Goal: Transaction & Acquisition: Purchase product/service

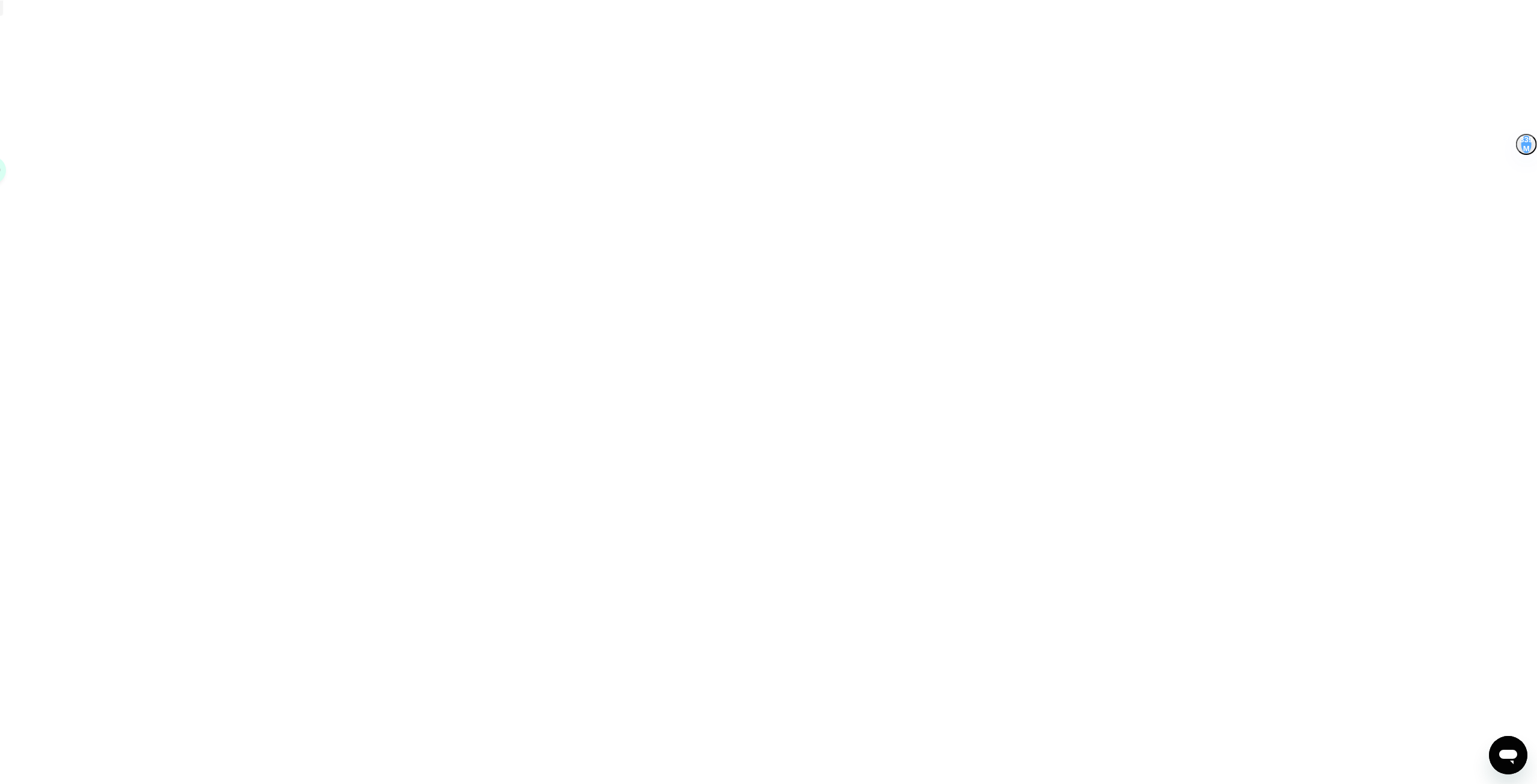
click at [553, 362] on div at bounding box center [768, 392] width 1537 height 784
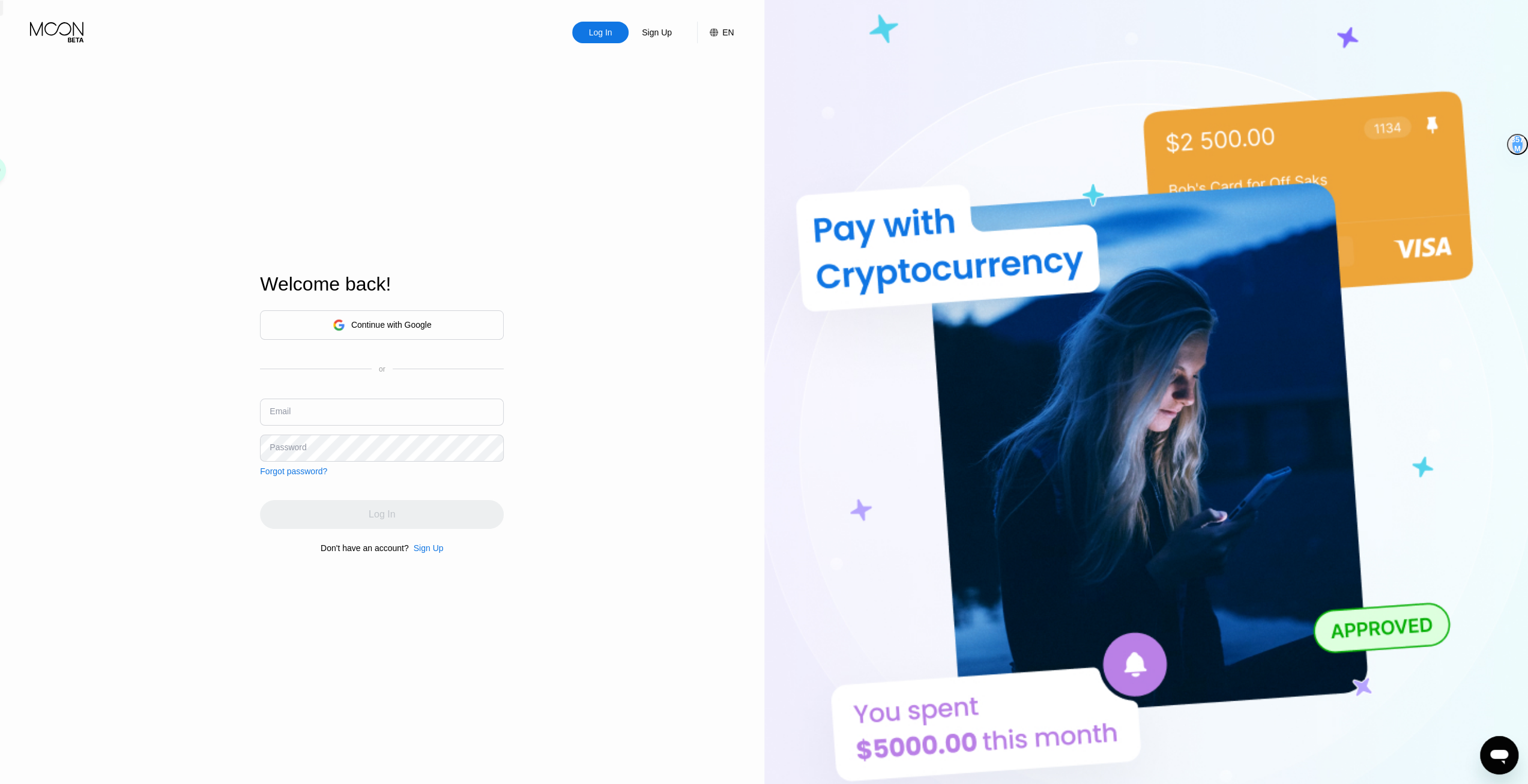
click at [381, 323] on div "Continue with Google" at bounding box center [391, 325] width 81 height 10
drag, startPoint x: 302, startPoint y: 209, endPoint x: 246, endPoint y: 207, distance: 56.0
click at [302, 209] on div "Welcome back! Continue with Google or Email Password Forgot password? Log In Do…" at bounding box center [382, 412] width 243 height 862
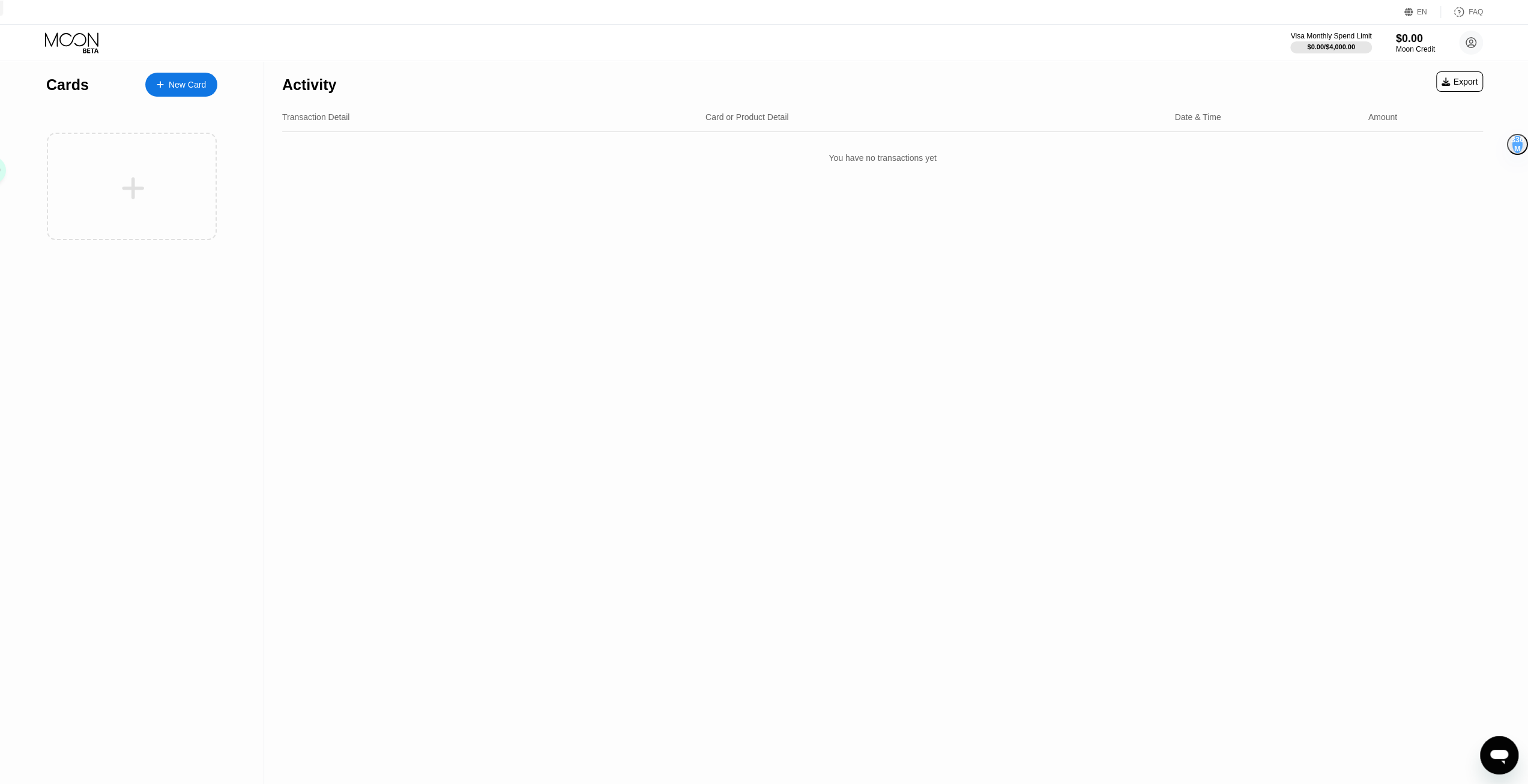
click at [370, 226] on div "Activity Export Transaction Detail Card or Product Detail Date & Time Amount Yo…" at bounding box center [883, 422] width 1237 height 723
click at [208, 89] on div "New Card" at bounding box center [181, 84] width 72 height 24
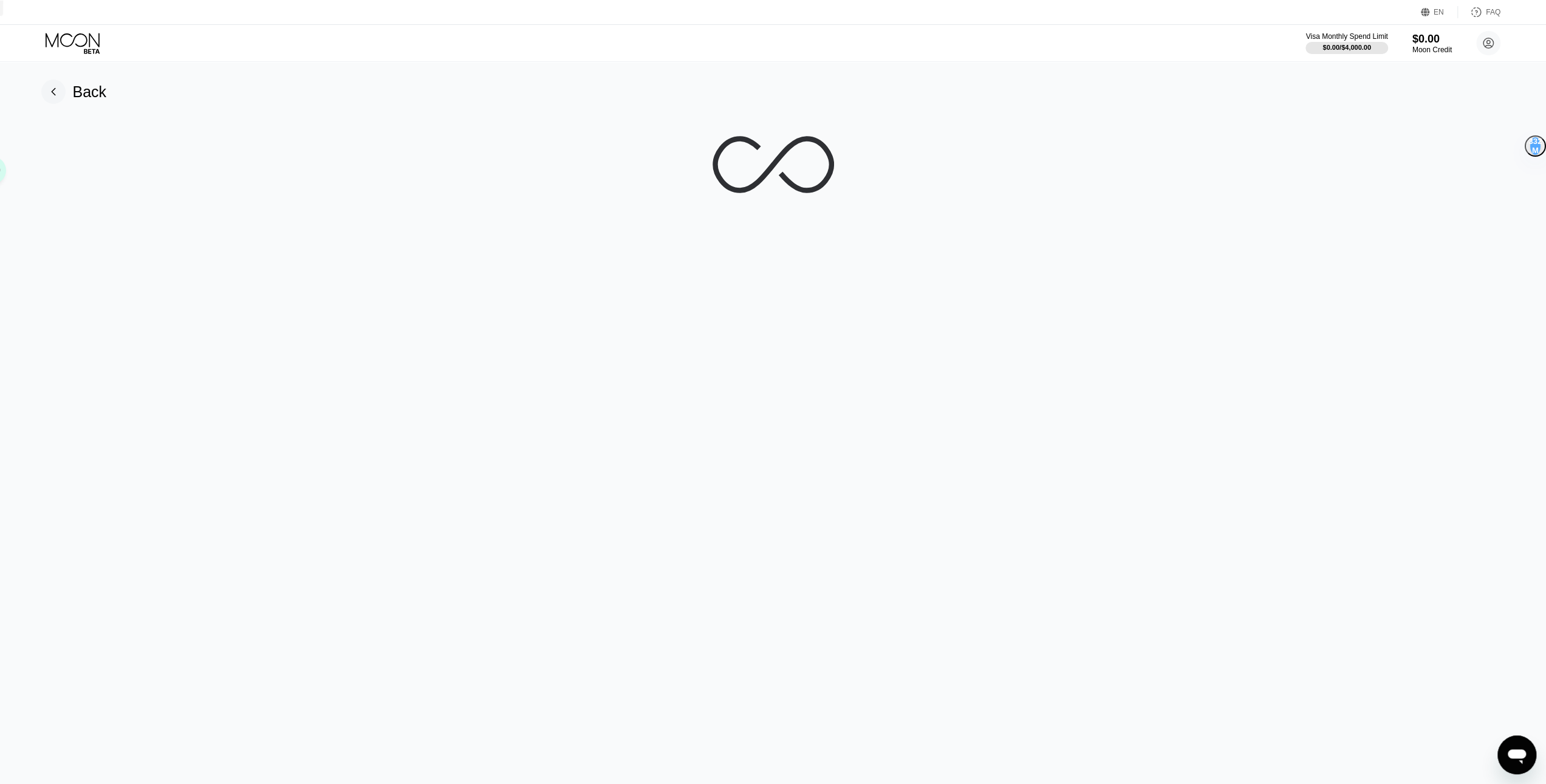
scroll to position [185, 0]
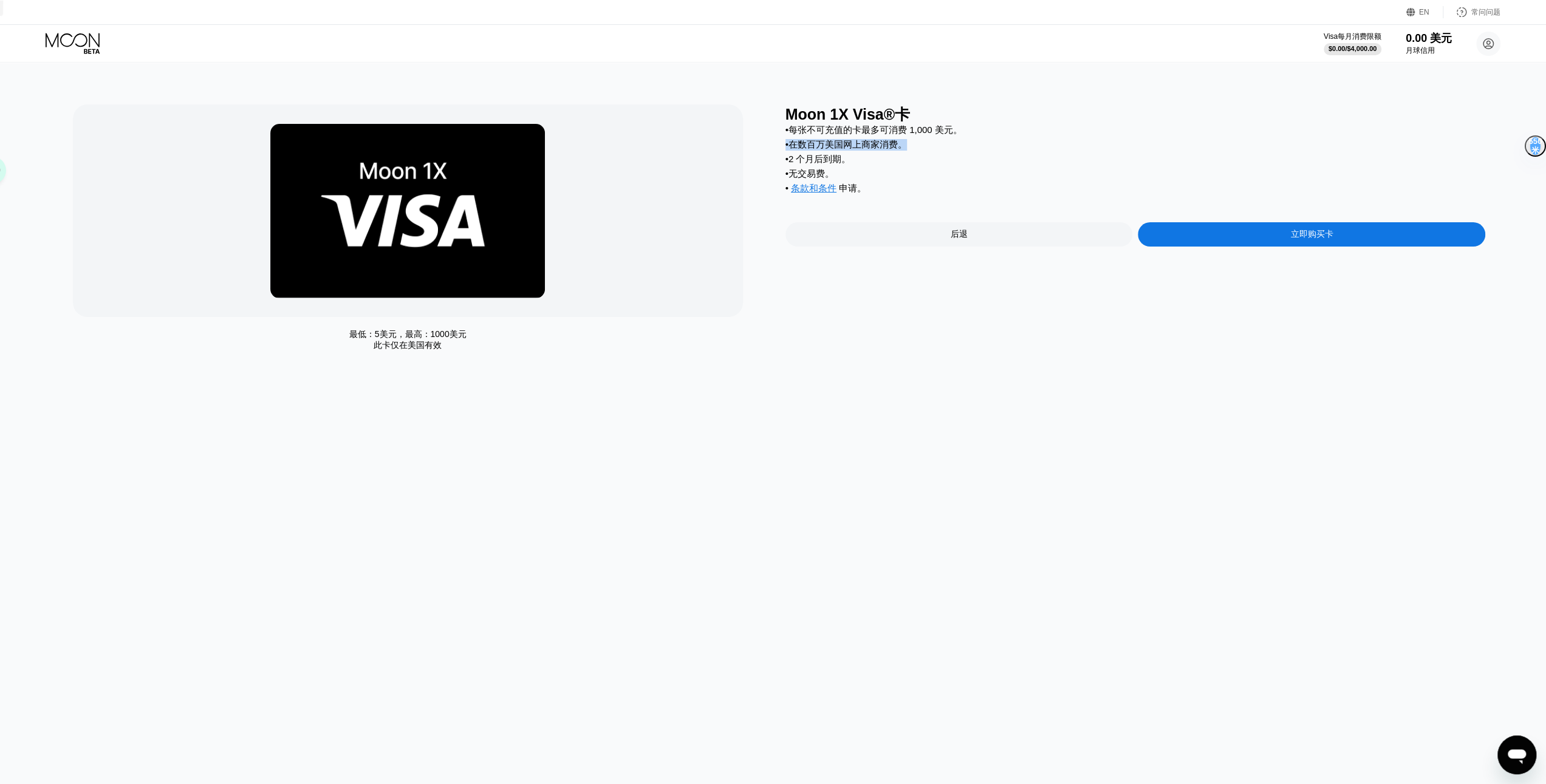
click at [880, 169] on div "• 每张不可充值的卡最多可消费 1,000 美元。 • 在数百万美国网上商家消费。 • 2 个月后到期。 • 无交易费。 • 条款和条件 申请 。" at bounding box center [1135, 163] width 700 height 76
click at [881, 185] on div "• 条款和条件 申请 。" at bounding box center [1135, 190] width 700 height 14
click at [865, 149] on font "在数百万美国网上商家消费。" at bounding box center [848, 144] width 118 height 10
click at [809, 176] on font "无交易费。" at bounding box center [811, 174] width 46 height 10
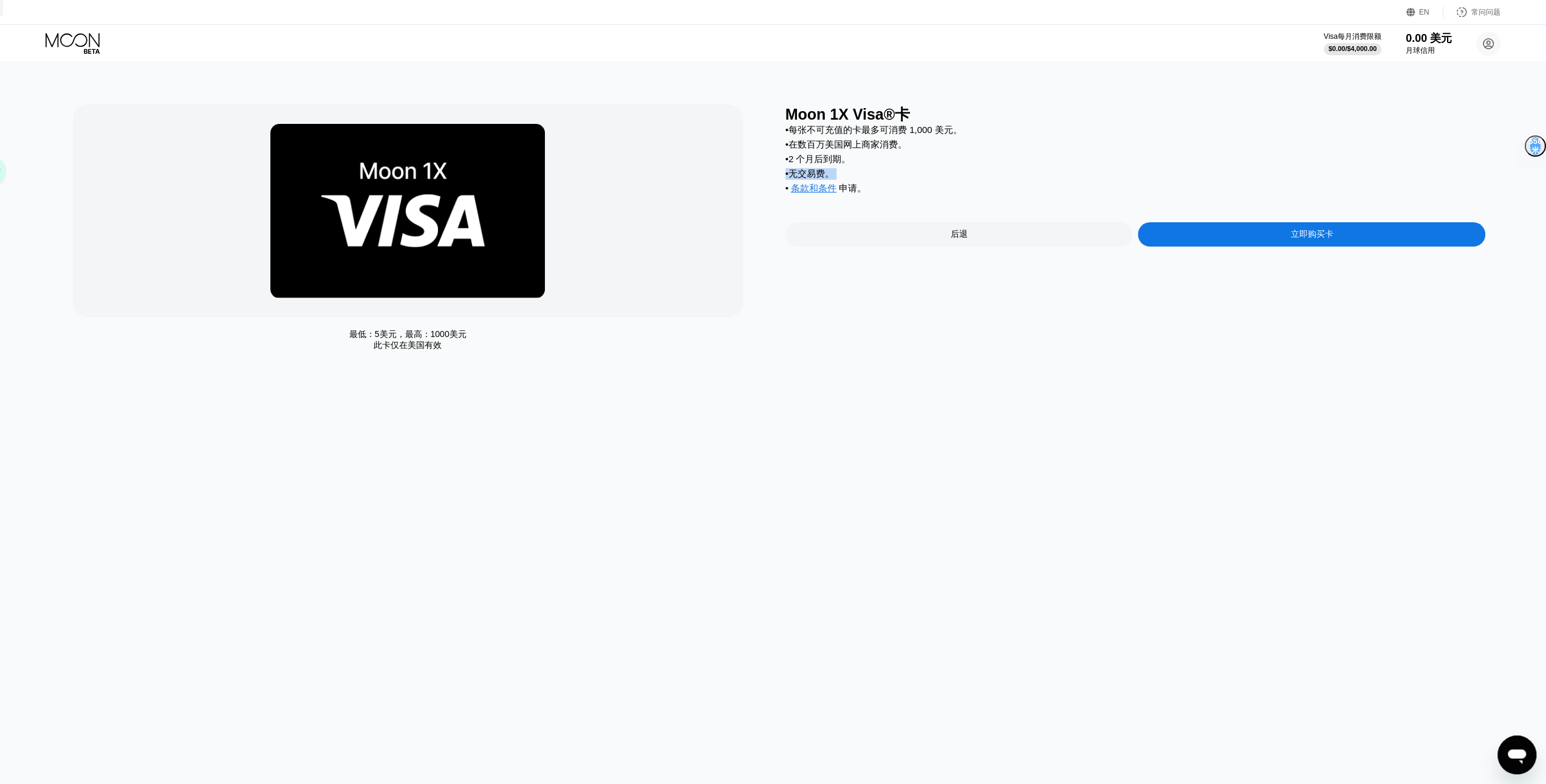
click at [809, 176] on font "无交易费。" at bounding box center [811, 174] width 46 height 10
click at [786, 158] on font "•" at bounding box center [787, 158] width 3 height 10
click at [902, 240] on div "后退" at bounding box center [959, 234] width 347 height 24
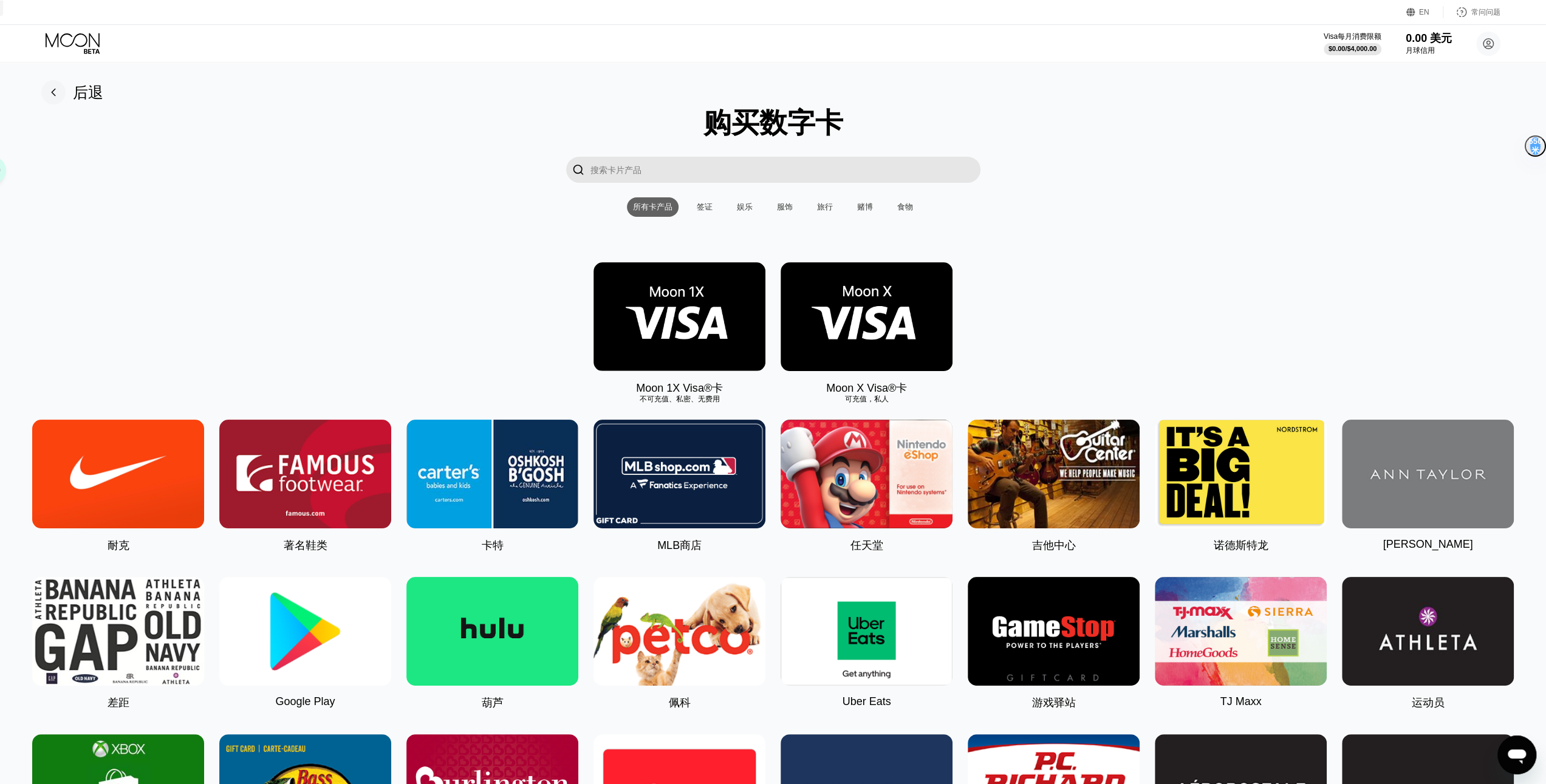
click at [837, 282] on img at bounding box center [867, 316] width 172 height 109
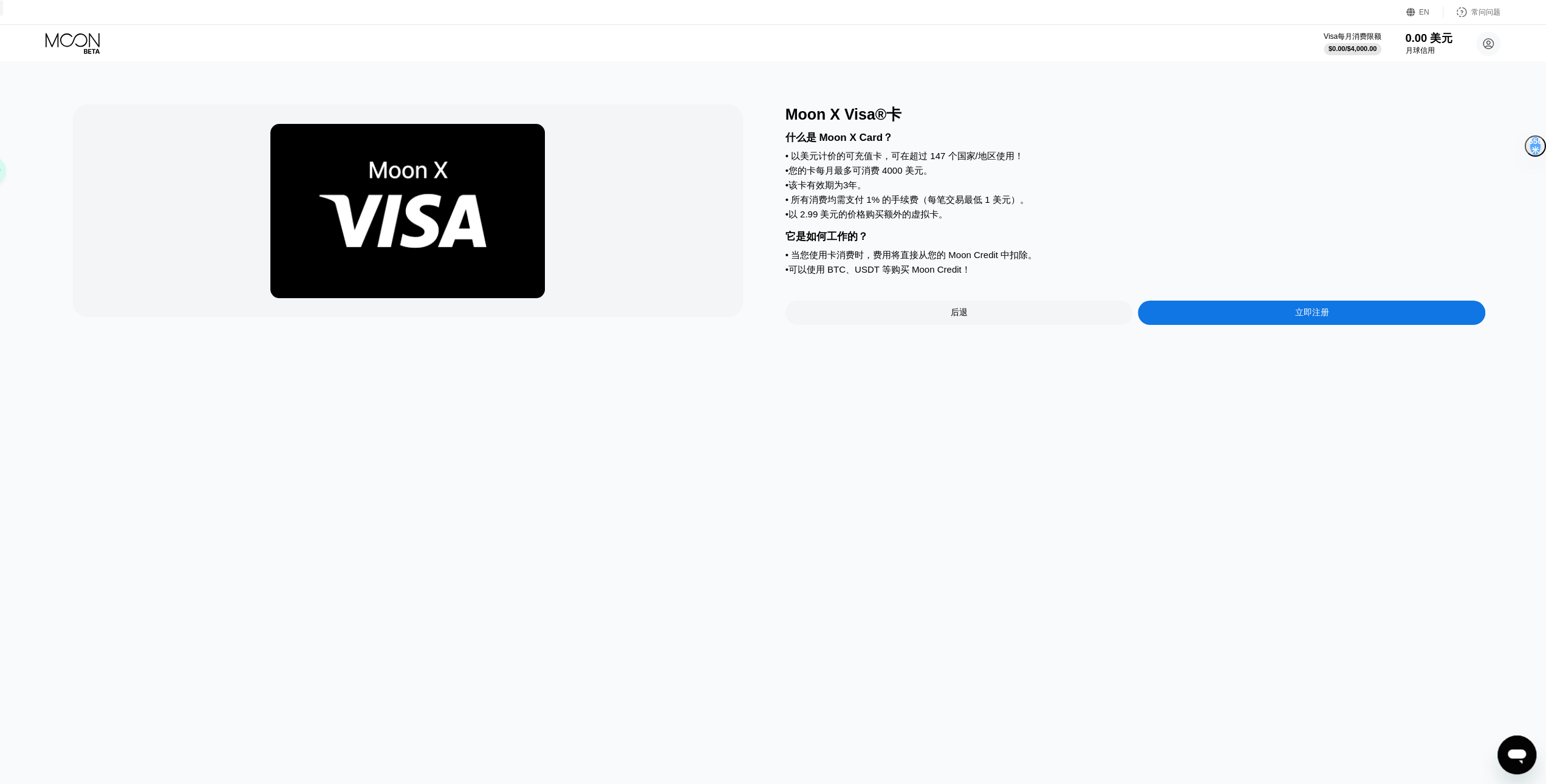
click at [1439, 41] on font "0.00 美元" at bounding box center [1429, 38] width 47 height 12
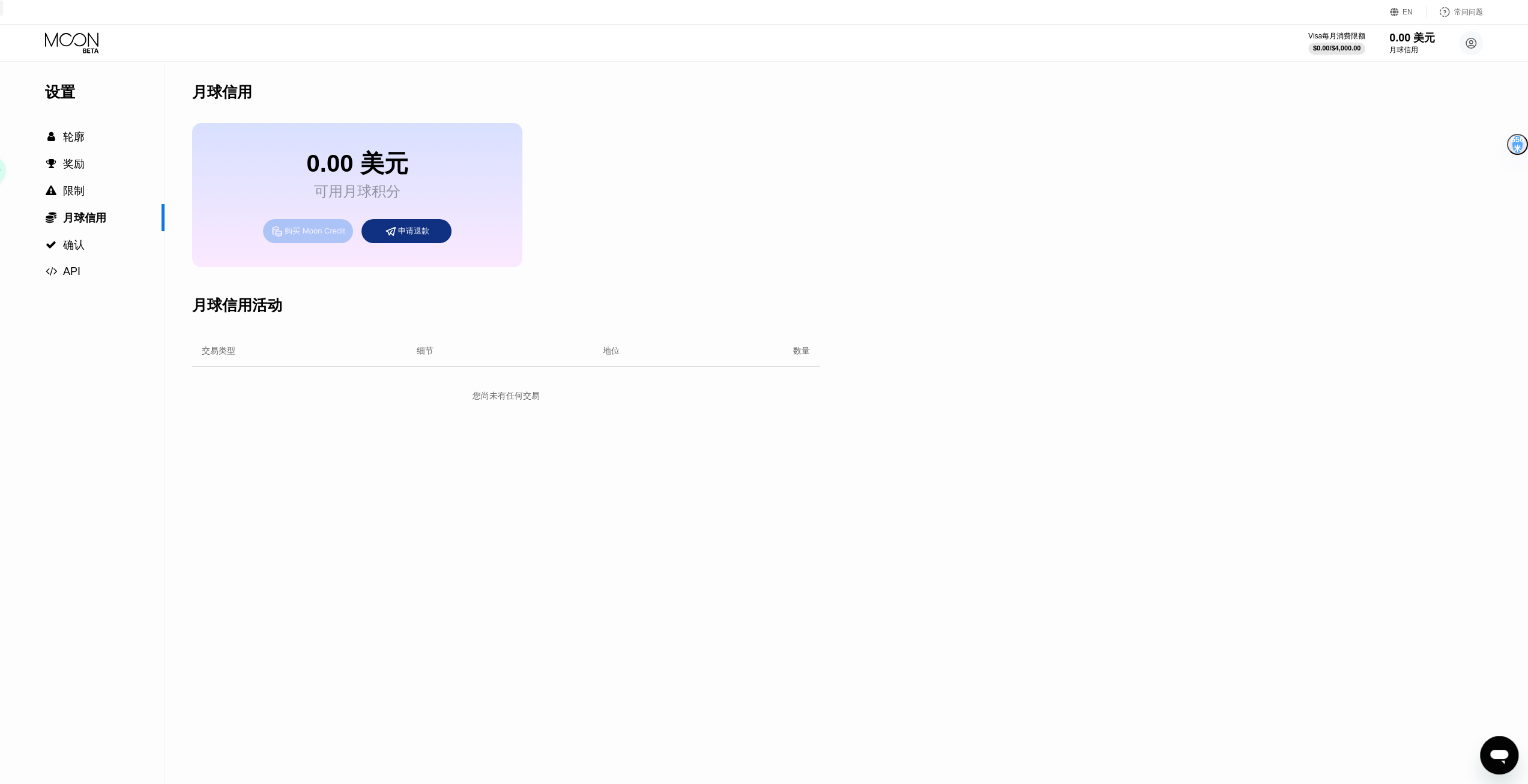
click at [303, 229] on font "购买 Moon Credit" at bounding box center [314, 231] width 60 height 9
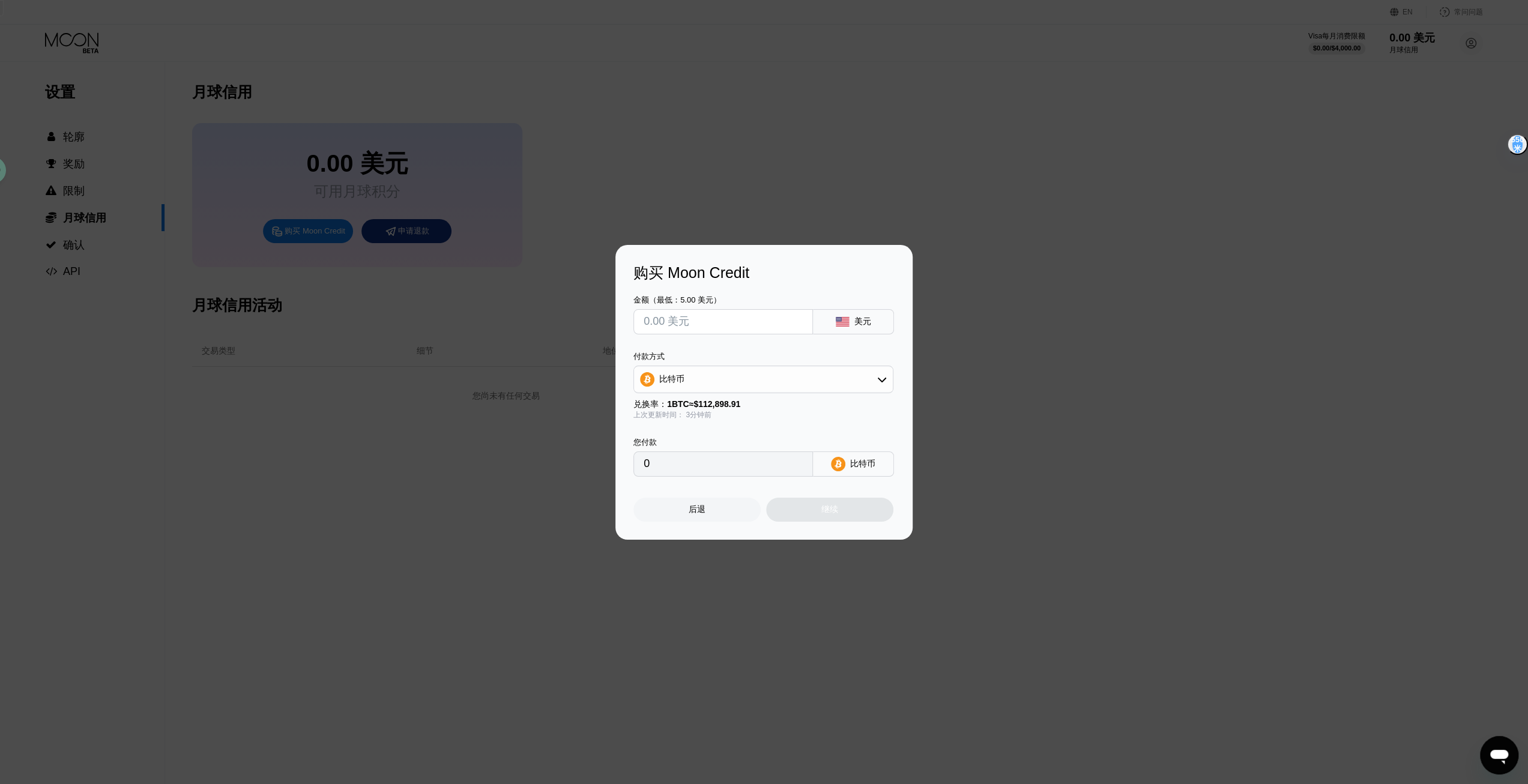
click at [755, 320] on input "text" at bounding box center [723, 322] width 159 height 24
click at [722, 379] on div "比特币" at bounding box center [764, 379] width 258 height 24
click at [718, 430] on div "TRON 上的 USDT" at bounding box center [763, 438] width 253 height 24
type input "0.00"
click at [712, 386] on div "TRON 上的 USDT" at bounding box center [764, 379] width 258 height 24
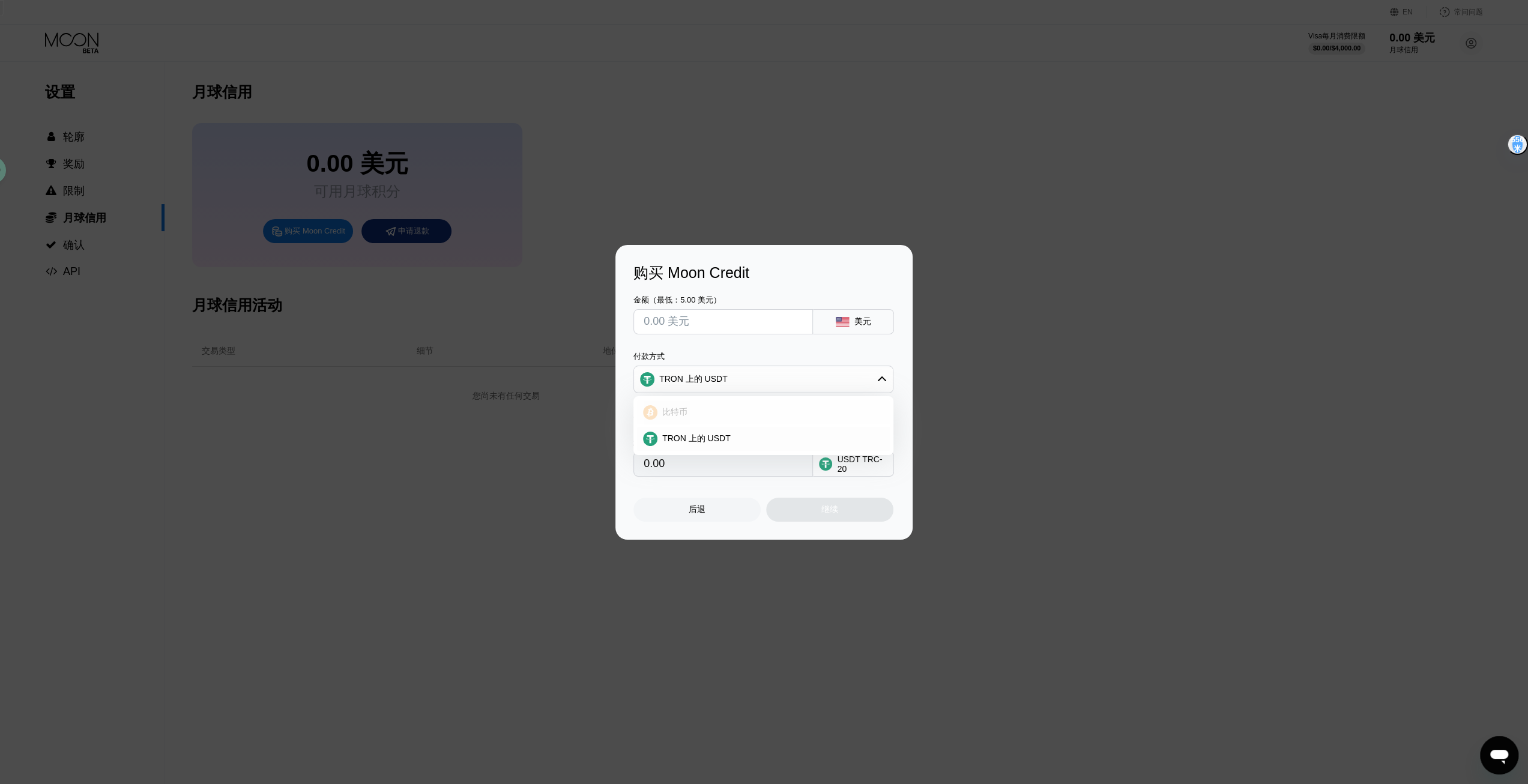
click at [734, 407] on div "比特币" at bounding box center [771, 412] width 227 height 11
click at [779, 395] on div "付款方式 比特币 兑换率： 1 BTC ≈ $112,898.91 上次更新时间： 3分钟前" at bounding box center [764, 385] width 260 height 69
click at [781, 388] on div "比特币" at bounding box center [764, 379] width 258 height 24
drag, startPoint x: 752, startPoint y: 442, endPoint x: 739, endPoint y: 441, distance: 13.0
click at [748, 441] on div "TRON 上的 USDT" at bounding box center [771, 438] width 227 height 11
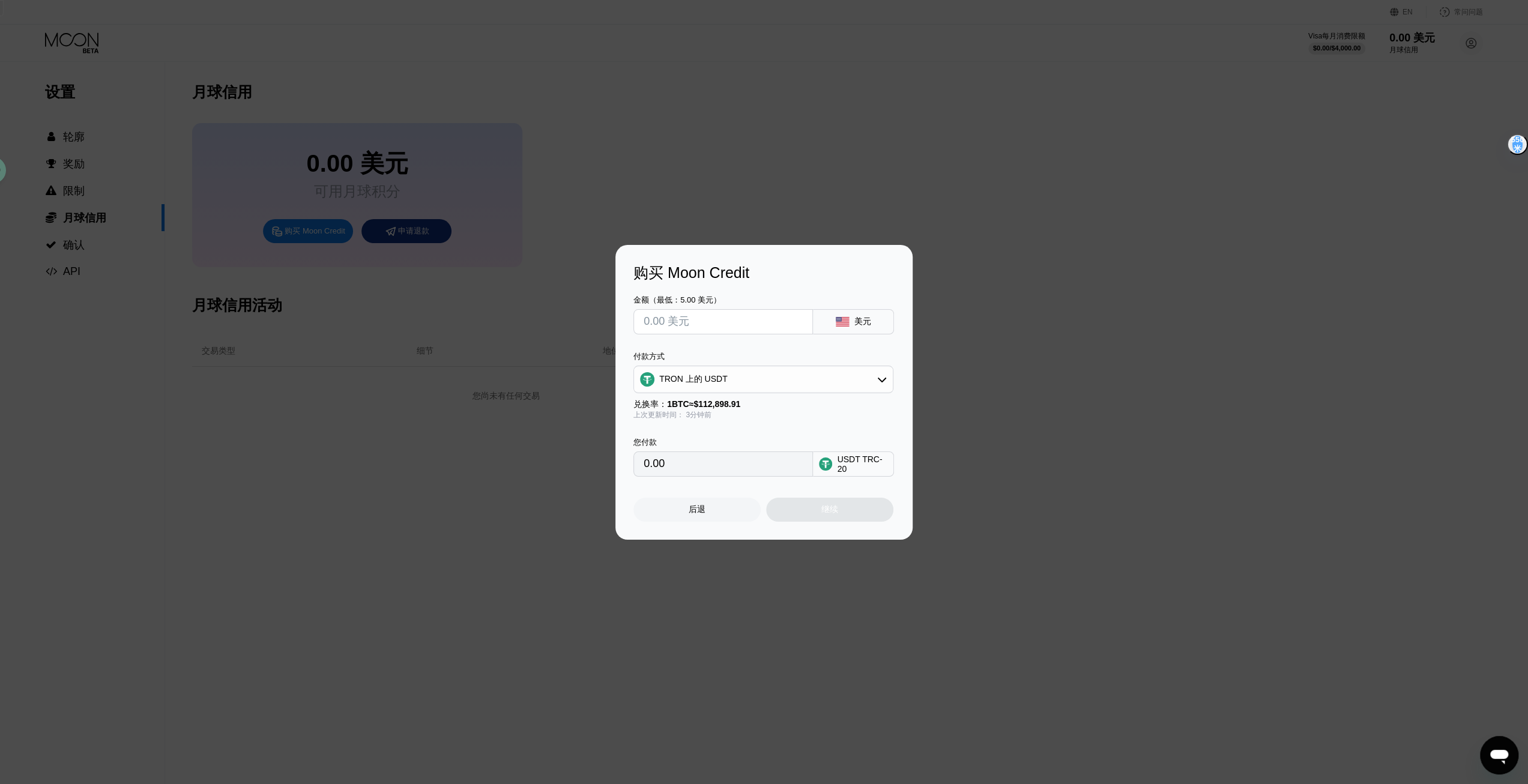
click at [719, 322] on input "text" at bounding box center [723, 322] width 159 height 24
type input "$30"
click at [801, 435] on div "您付款 0.00 USDT TRC-20" at bounding box center [764, 448] width 261 height 57
click at [851, 503] on div "继续" at bounding box center [829, 509] width 128 height 24
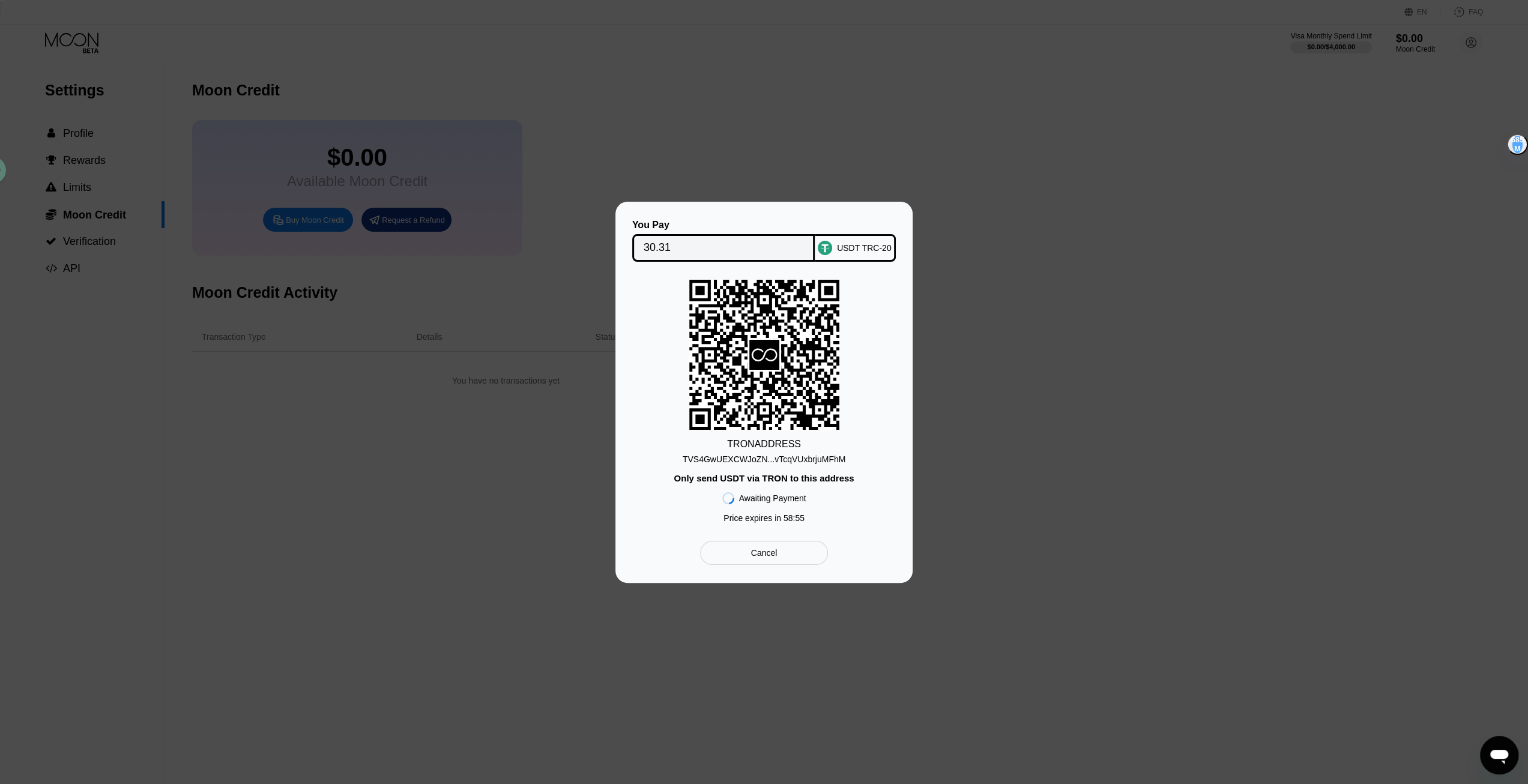
click at [754, 458] on div "TVS4GwUEXCWJoZN...vTcqVUxbrjuMFhM" at bounding box center [764, 459] width 163 height 10
click at [749, 482] on div "Only send USDT via TRON to this address" at bounding box center [764, 478] width 180 height 10
click at [743, 475] on div "Only send USDT via TRON to this address" at bounding box center [764, 478] width 180 height 10
click at [750, 394] on icon at bounding box center [764, 354] width 150 height 147
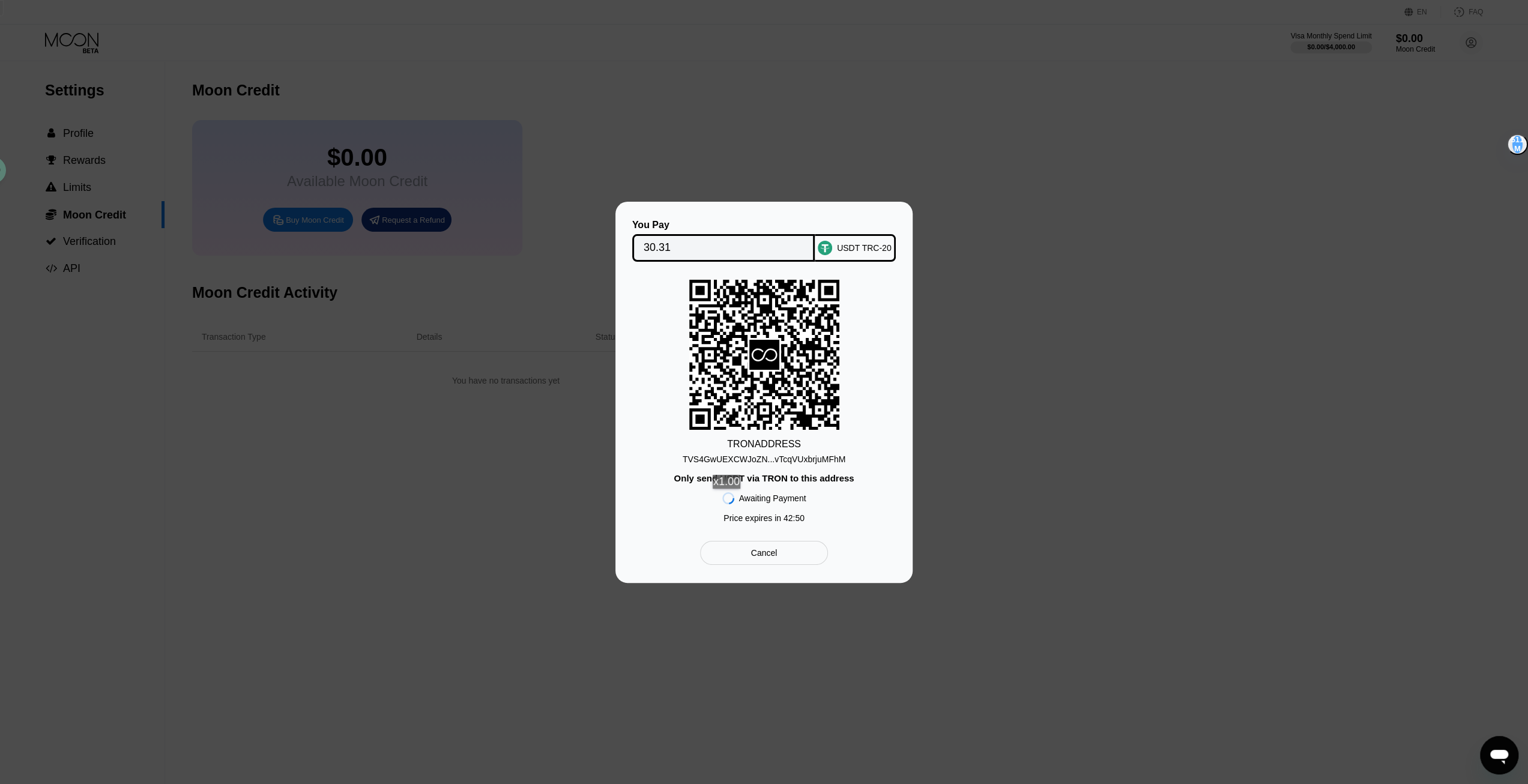
click at [731, 501] on icon at bounding box center [728, 498] width 12 height 12
click at [745, 441] on div "TRON ADDRESS" at bounding box center [764, 443] width 74 height 11
click at [784, 456] on div "TVS4GwUEXCWJoZN...vTcqVUxbrjuMFhM" at bounding box center [764, 459] width 163 height 10
click at [761, 489] on div "Awaiting Payment Price expires in 42 : 15" at bounding box center [764, 506] width 84 height 46
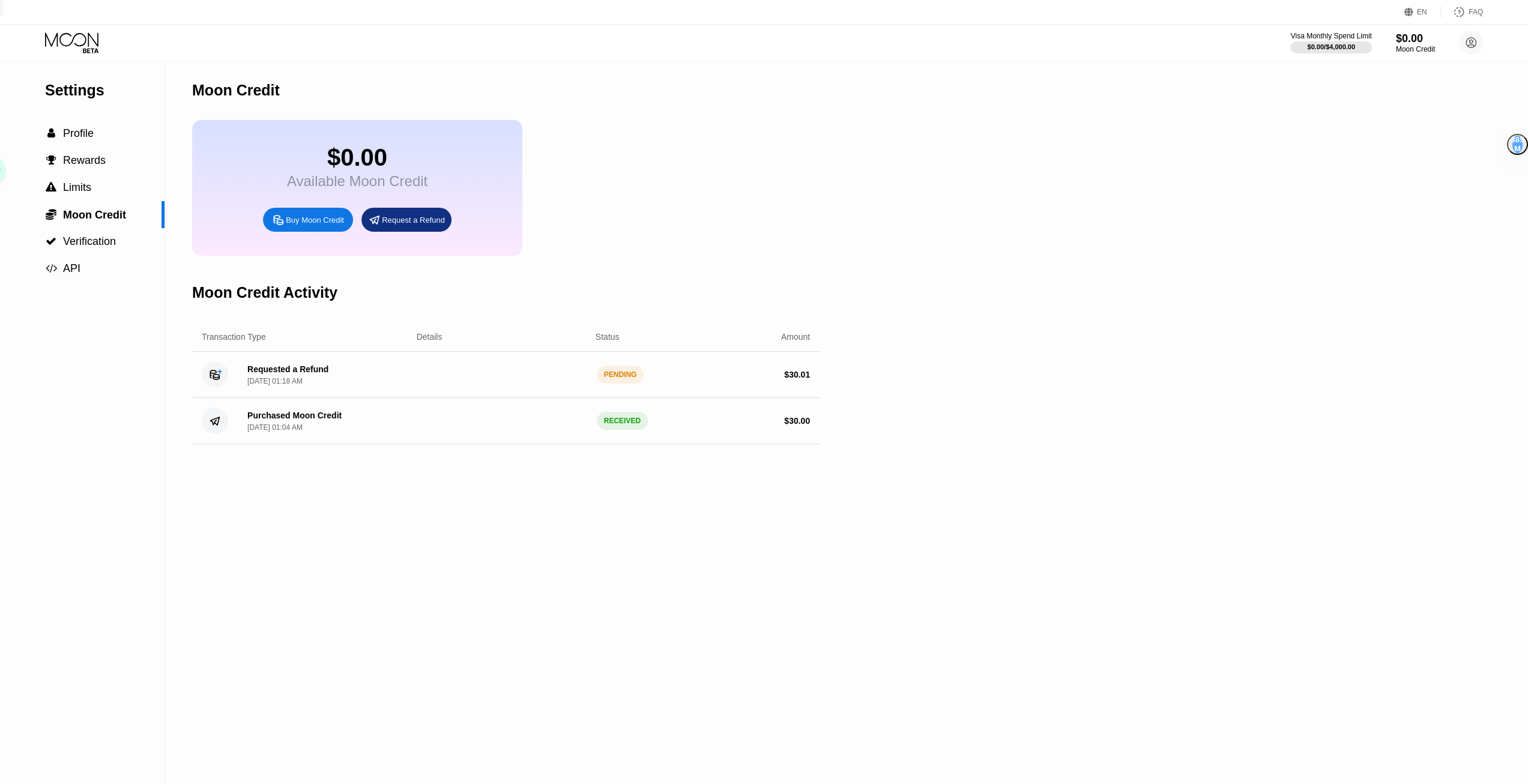
click at [303, 374] on div "Requested a Refund" at bounding box center [288, 369] width 81 height 10
click at [624, 383] on div "PENDING" at bounding box center [620, 375] width 48 height 18
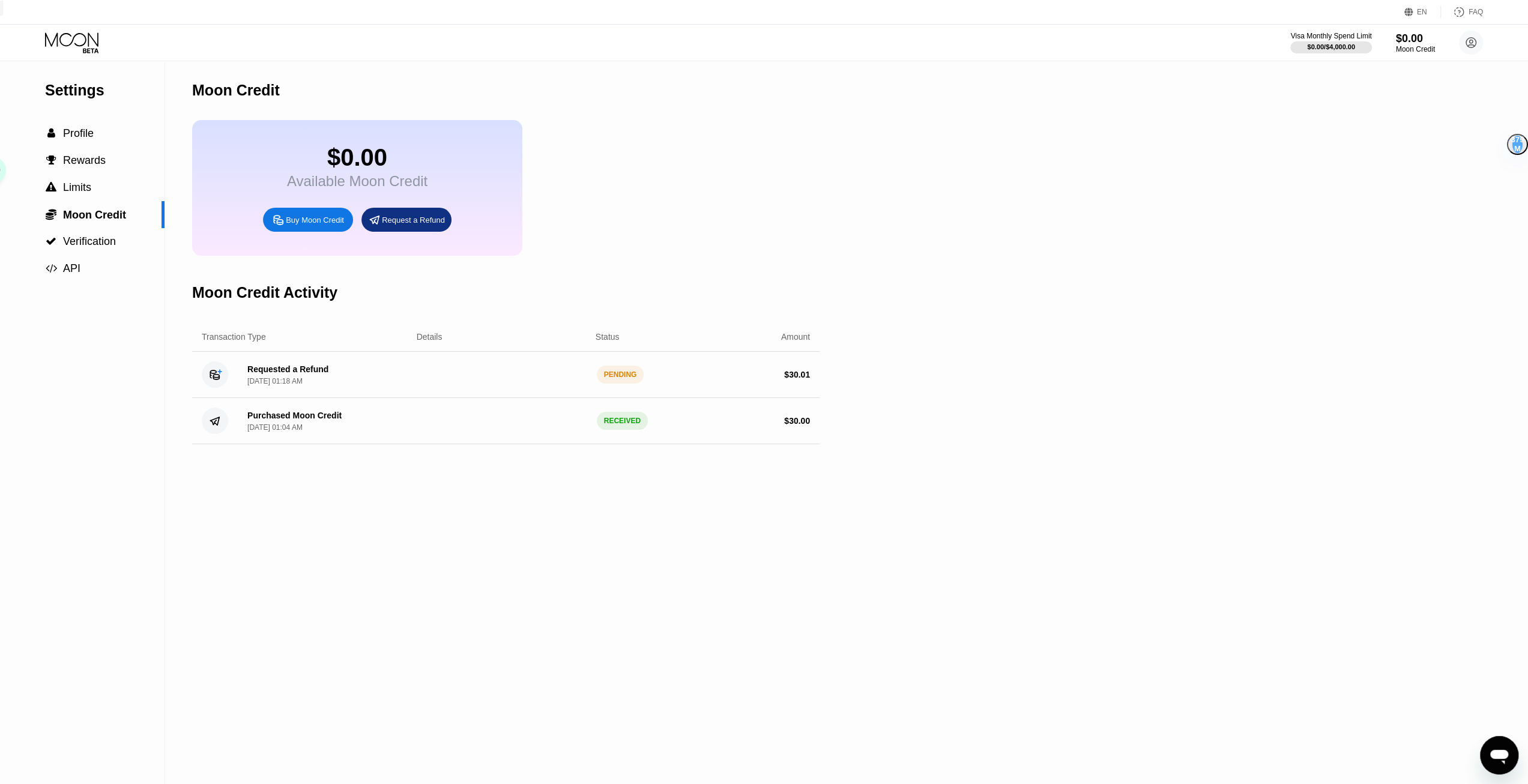
click at [624, 383] on div "PENDING" at bounding box center [620, 375] width 48 height 18
drag, startPoint x: 624, startPoint y: 384, endPoint x: 645, endPoint y: 393, distance: 22.8
click at [629, 383] on div "PENDING" at bounding box center [620, 375] width 48 height 18
drag, startPoint x: 644, startPoint y: 393, endPoint x: 564, endPoint y: 394, distance: 80.0
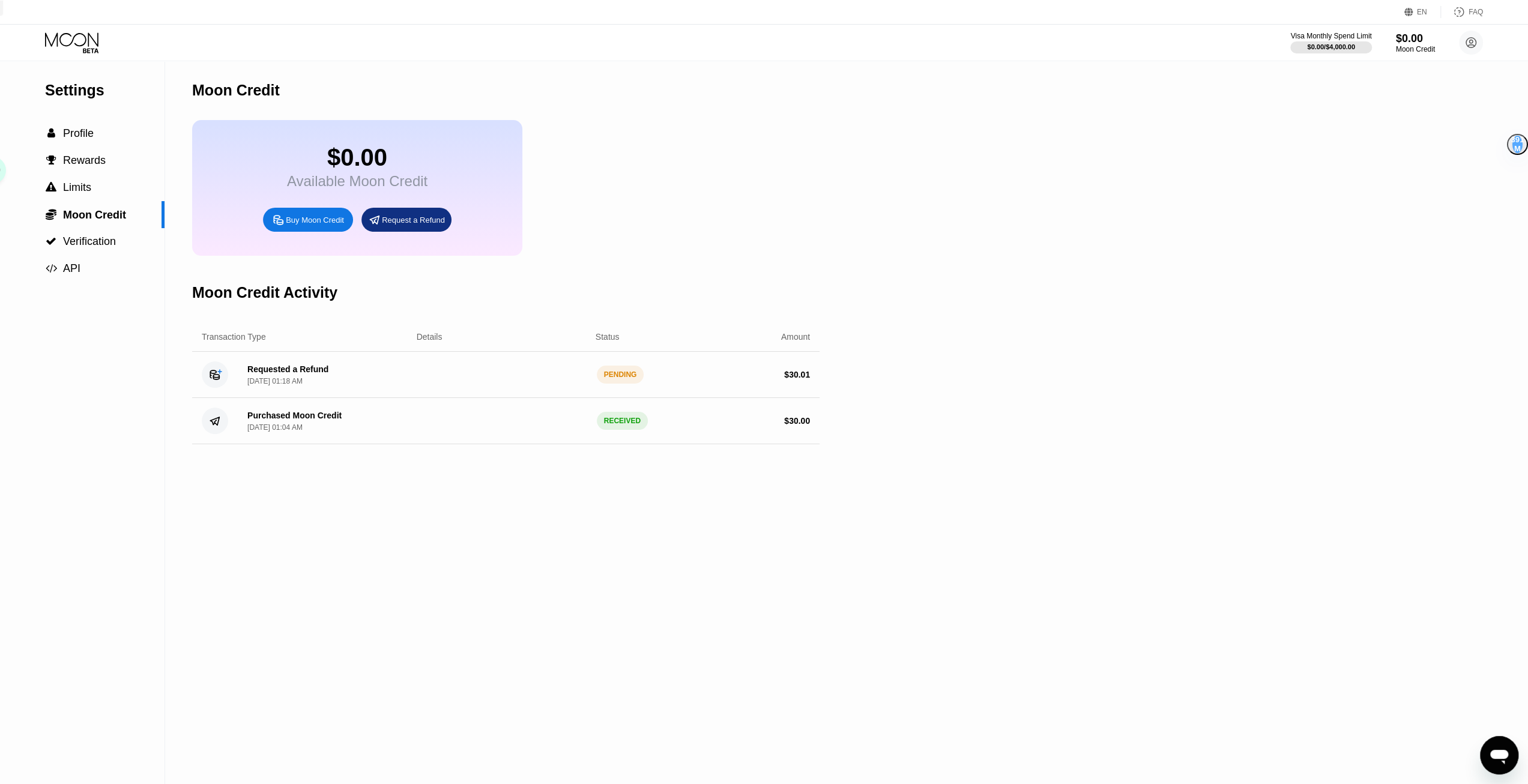
click at [562, 395] on div "Requested a Refund Aug 21, 2025, 01:18 AM PENDING $ 30.01" at bounding box center [505, 374] width 628 height 46
drag, startPoint x: 222, startPoint y: 376, endPoint x: 526, endPoint y: 392, distance: 304.4
click at [439, 387] on div "Requested a Refund Aug 21, 2025, 01:18 AM PENDING $ 30.01" at bounding box center [505, 374] width 628 height 46
click at [562, 389] on div "Requested a Refund Aug 21, 2025, 01:18 AM PENDING $ 30.01" at bounding box center [505, 374] width 628 height 46
drag, startPoint x: 580, startPoint y: 389, endPoint x: 0, endPoint y: 388, distance: 580.0
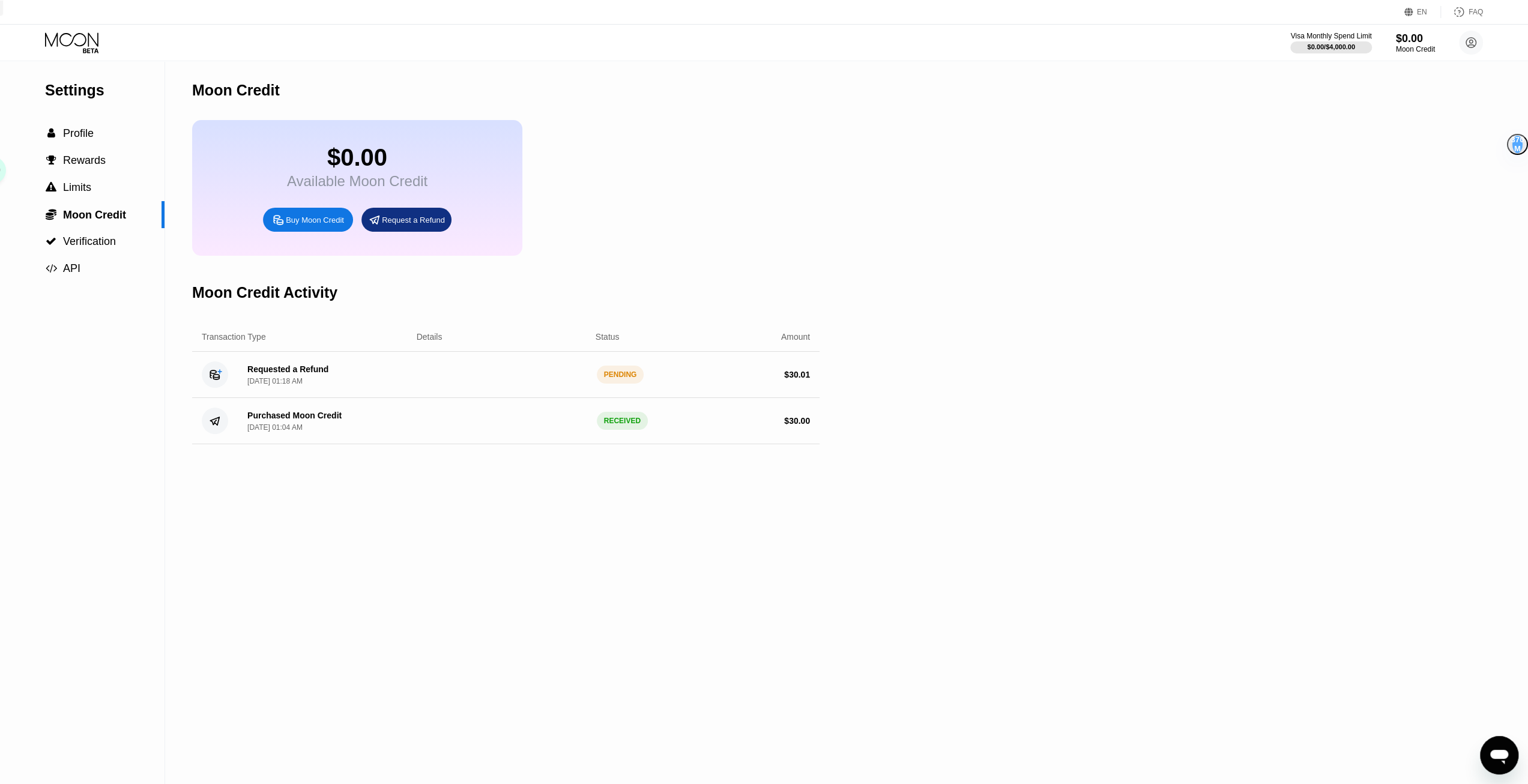
click at [579, 390] on div "Requested a Refund Aug 21, 2025, 01:18 AM PENDING $ 30.01" at bounding box center [505, 374] width 628 height 46
click at [212, 387] on circle at bounding box center [215, 375] width 27 height 27
click at [631, 382] on div "PENDING" at bounding box center [620, 375] width 48 height 18
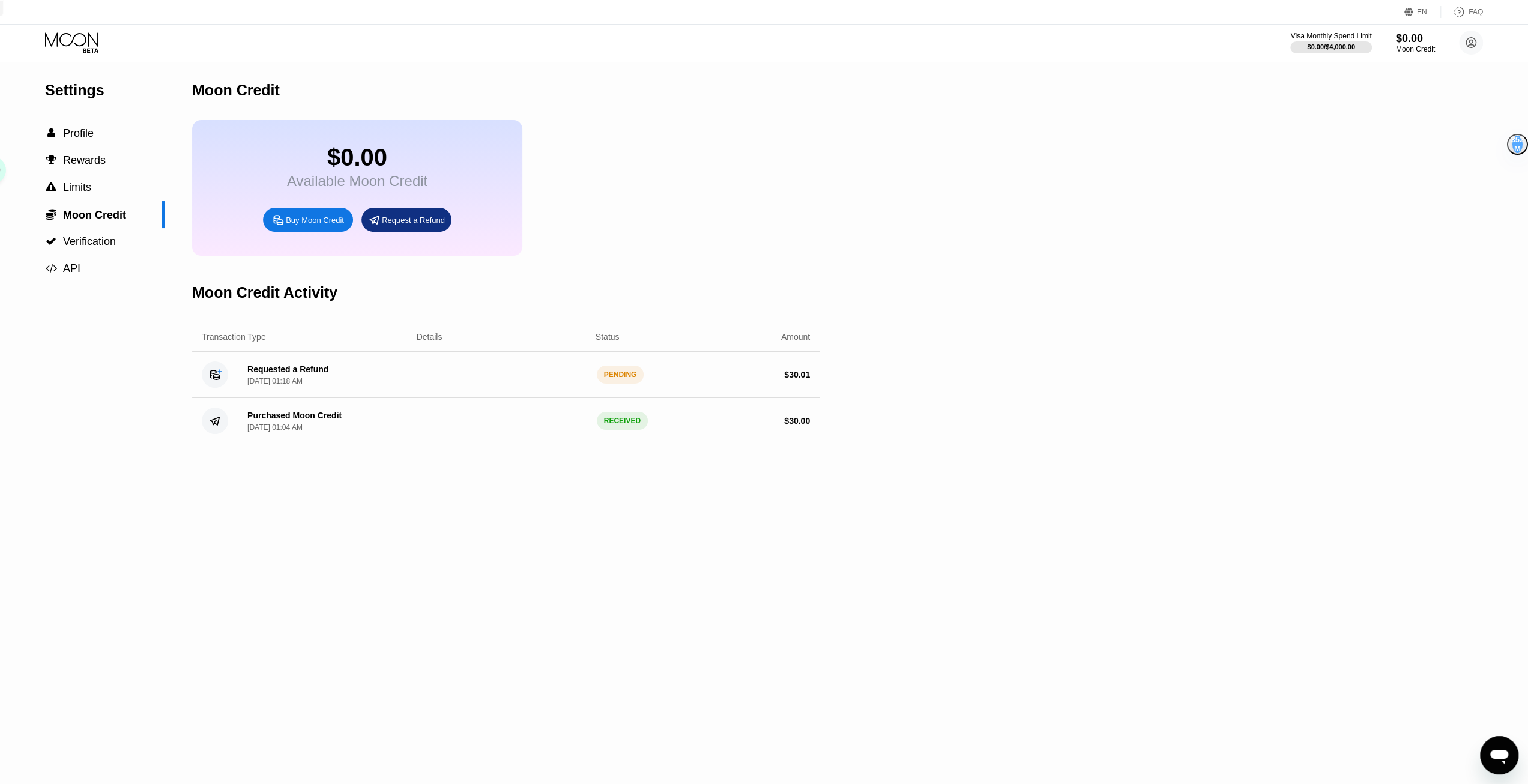
click at [630, 383] on div "PENDING" at bounding box center [620, 375] width 48 height 18
click at [630, 382] on div "PENDING" at bounding box center [620, 375] width 48 height 18
click at [328, 385] on div "Requested a Refund Aug 21, 2025, 01:18 AM" at bounding box center [323, 374] width 170 height 21
click at [278, 374] on div "Requested a Refund" at bounding box center [288, 369] width 81 height 10
click at [278, 374] on div "Requested a Refund" at bounding box center [288, 369] width 81 height 10
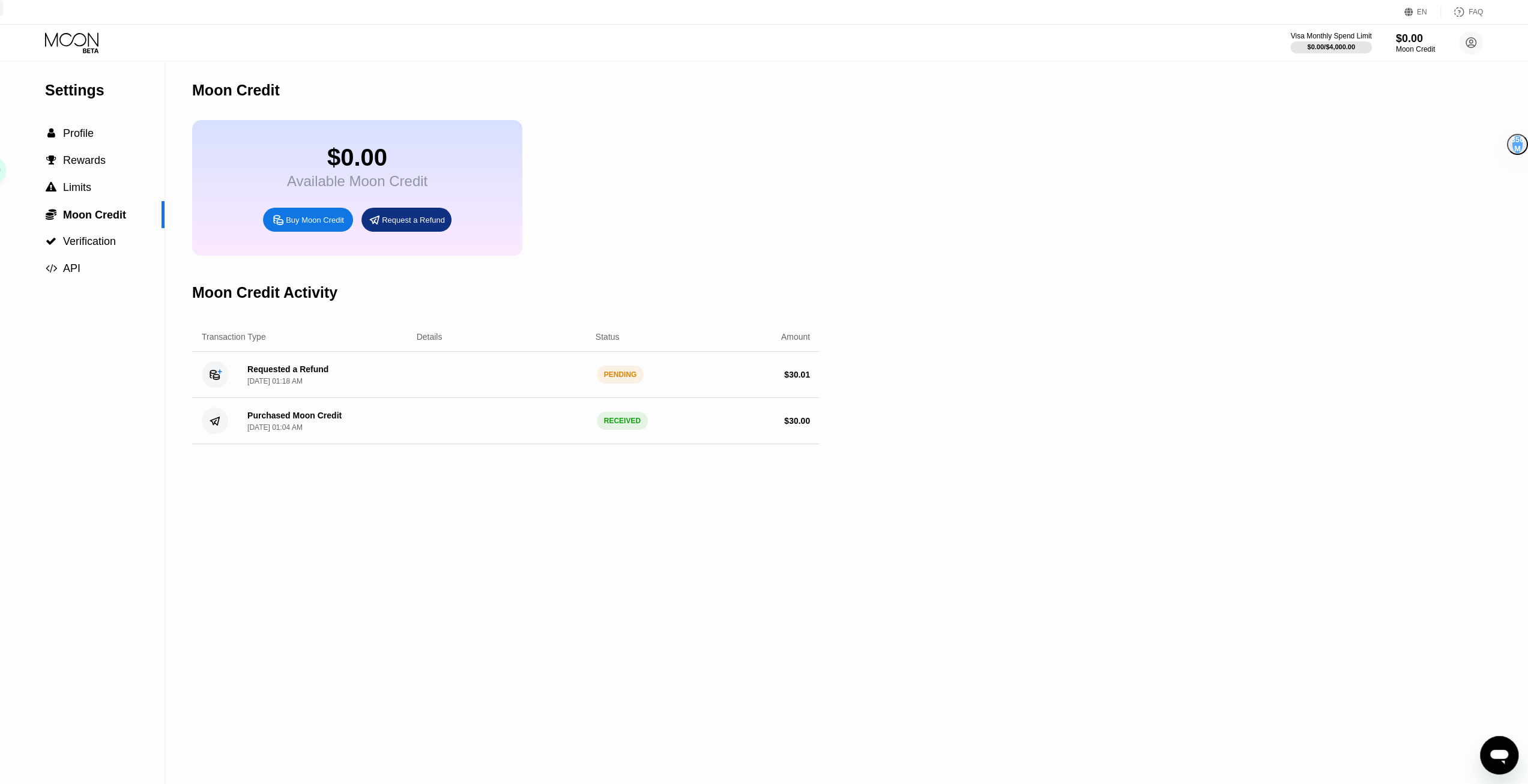
drag, startPoint x: 90, startPoint y: 383, endPoint x: 362, endPoint y: 372, distance: 272.2
click at [91, 383] on div "Settings  Profile  Rewards  Limits  Moon Credit  Verification  API" at bounding box center [83, 422] width 165 height 723
click at [616, 383] on div "PENDING" at bounding box center [620, 375] width 48 height 18
